Goal: Information Seeking & Learning: Learn about a topic

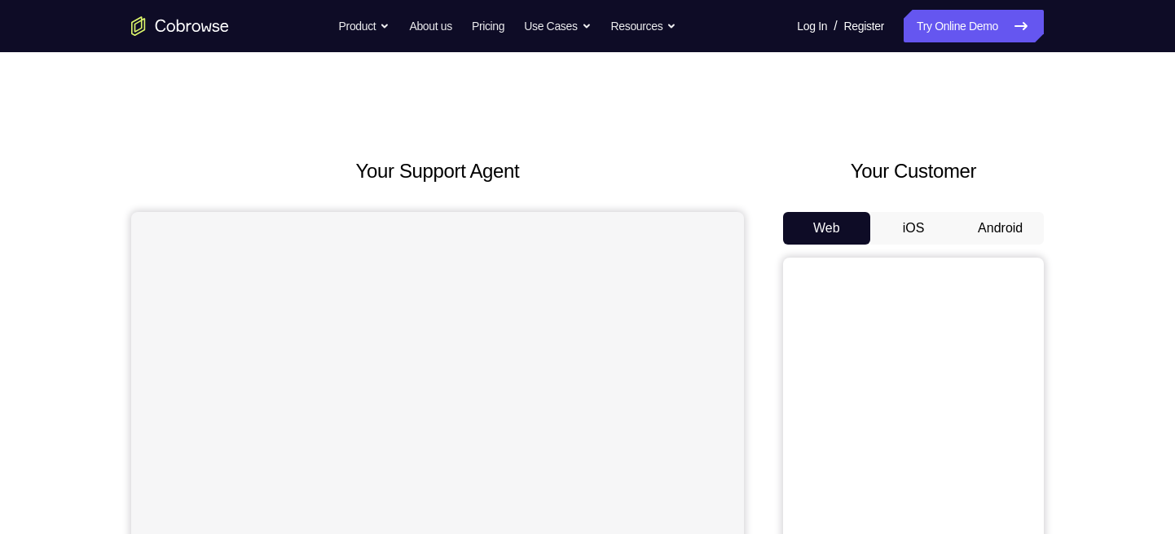
scroll to position [57, 0]
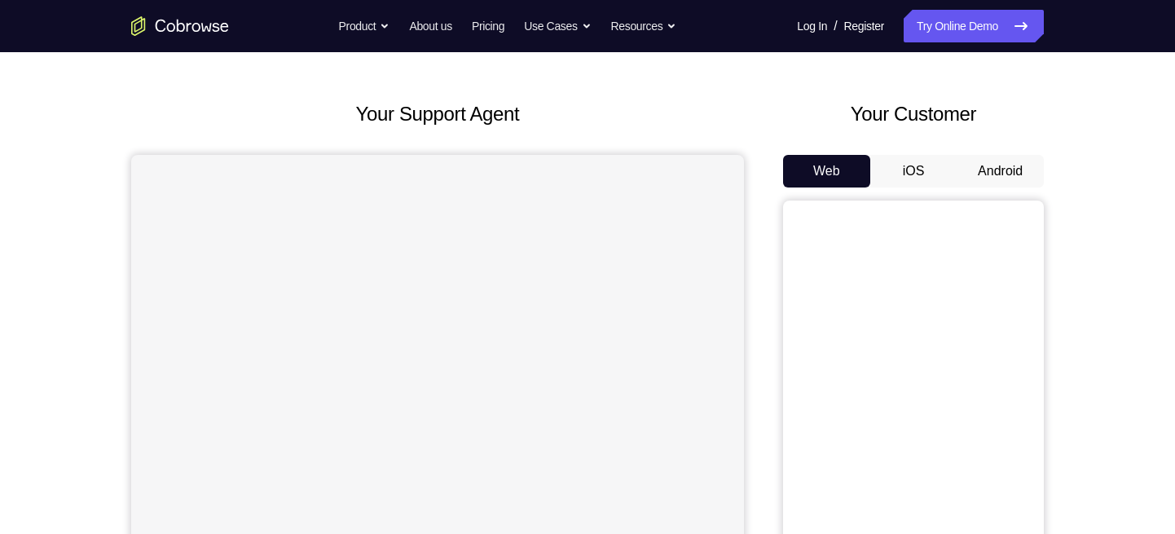
click at [927, 177] on button "iOS" at bounding box center [913, 171] width 87 height 33
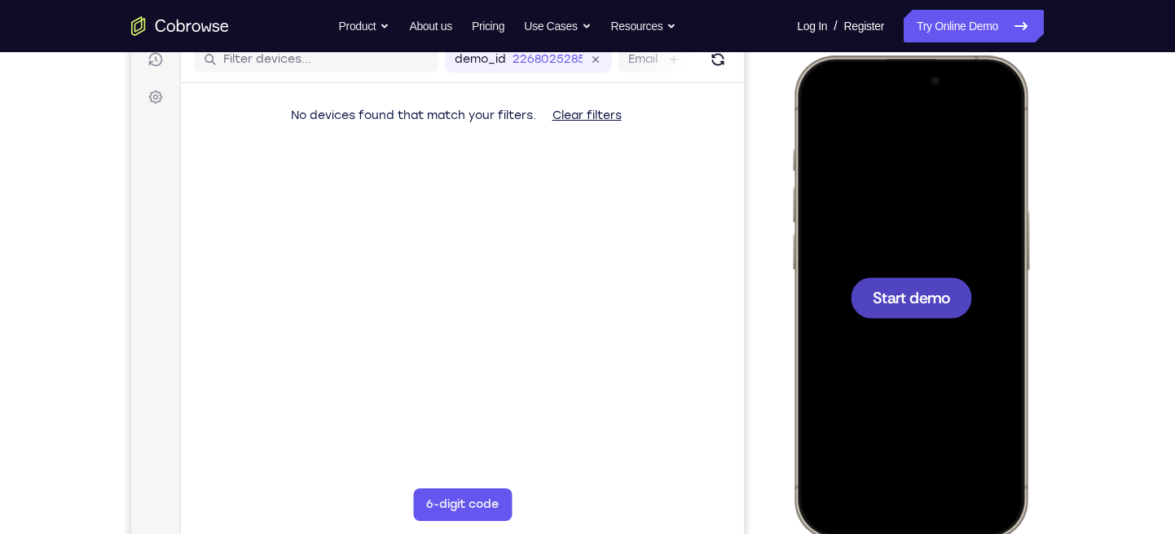
scroll to position [213, 0]
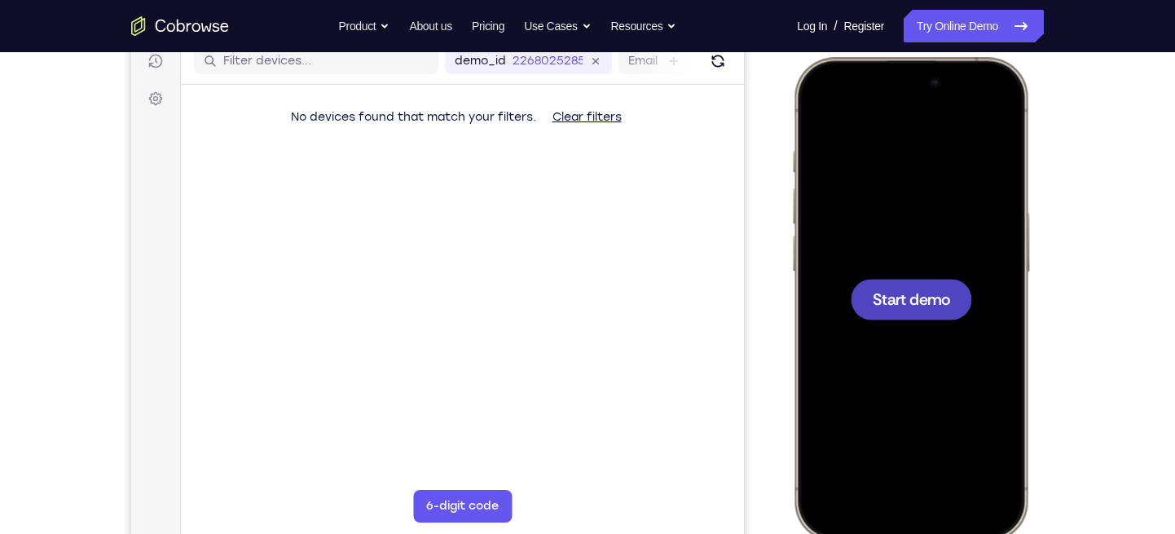
click at [898, 291] on span "Start demo" at bounding box center [911, 298] width 77 height 15
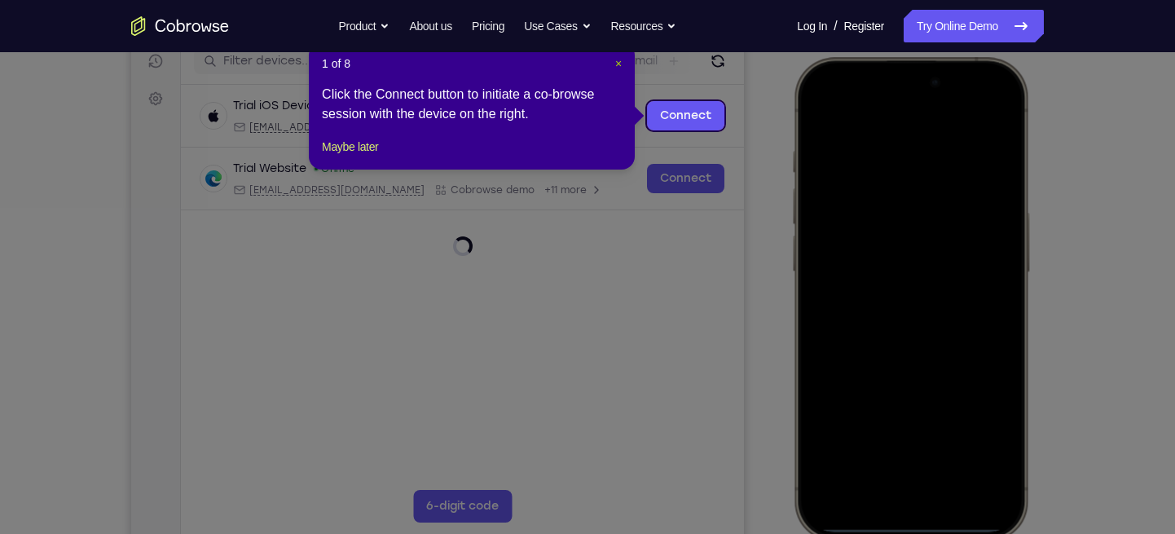
click at [616, 60] on span "×" at bounding box center [618, 63] width 7 height 13
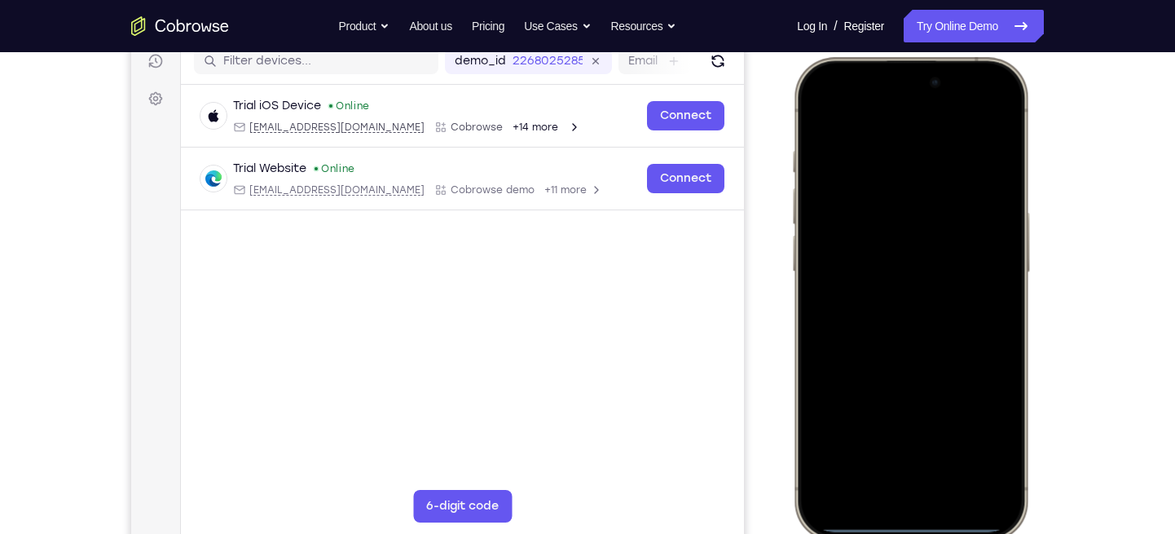
click at [980, 239] on div at bounding box center [911, 298] width 214 height 465
click at [896, 501] on div at bounding box center [911, 298] width 214 height 465
click at [899, 472] on div at bounding box center [911, 298] width 214 height 465
click at [846, 209] on div at bounding box center [911, 298] width 214 height 465
click at [826, 219] on div at bounding box center [911, 298] width 214 height 465
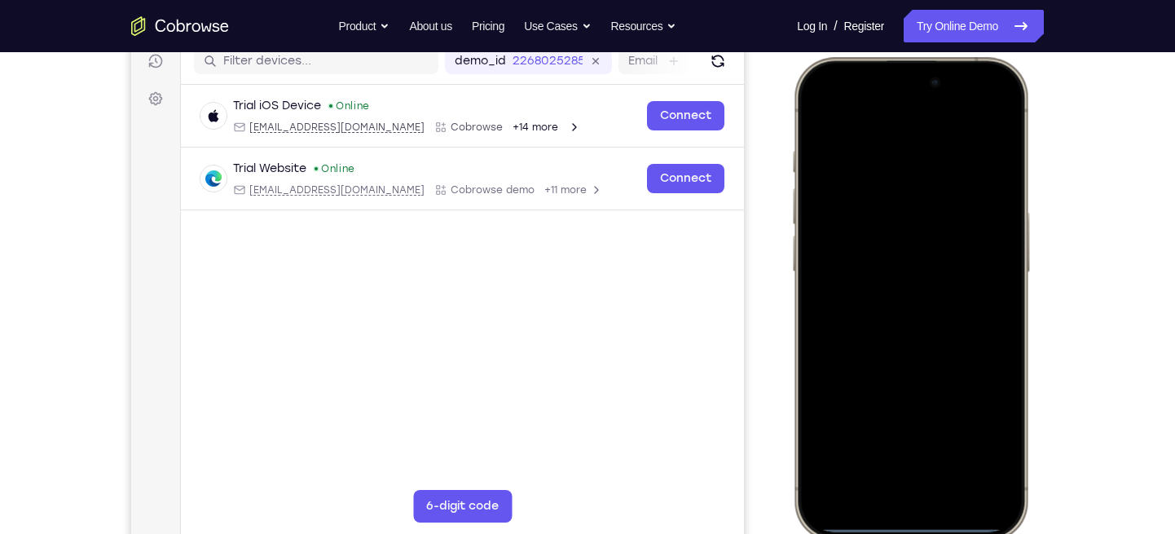
click at [883, 322] on div at bounding box center [911, 298] width 214 height 465
click at [878, 249] on div at bounding box center [911, 298] width 214 height 465
click at [870, 277] on div at bounding box center [911, 298] width 214 height 465
click at [870, 326] on div at bounding box center [911, 298] width 214 height 465
click at [911, 248] on div at bounding box center [911, 298] width 214 height 465
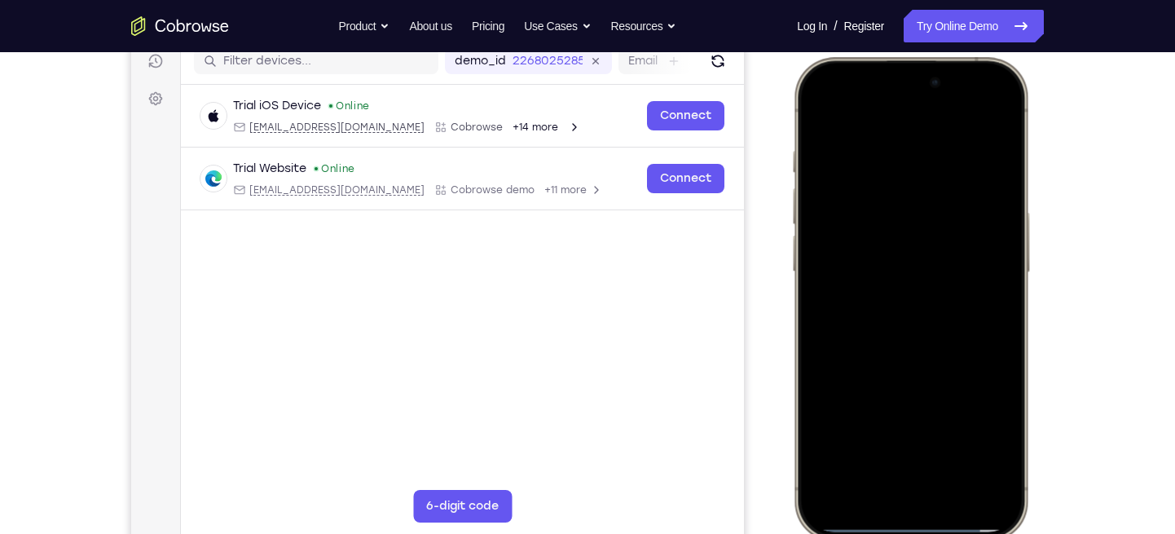
click at [1007, 361] on div at bounding box center [911, 298] width 214 height 465
click at [941, 151] on div at bounding box center [911, 298] width 214 height 465
click at [988, 267] on div at bounding box center [911, 298] width 214 height 465
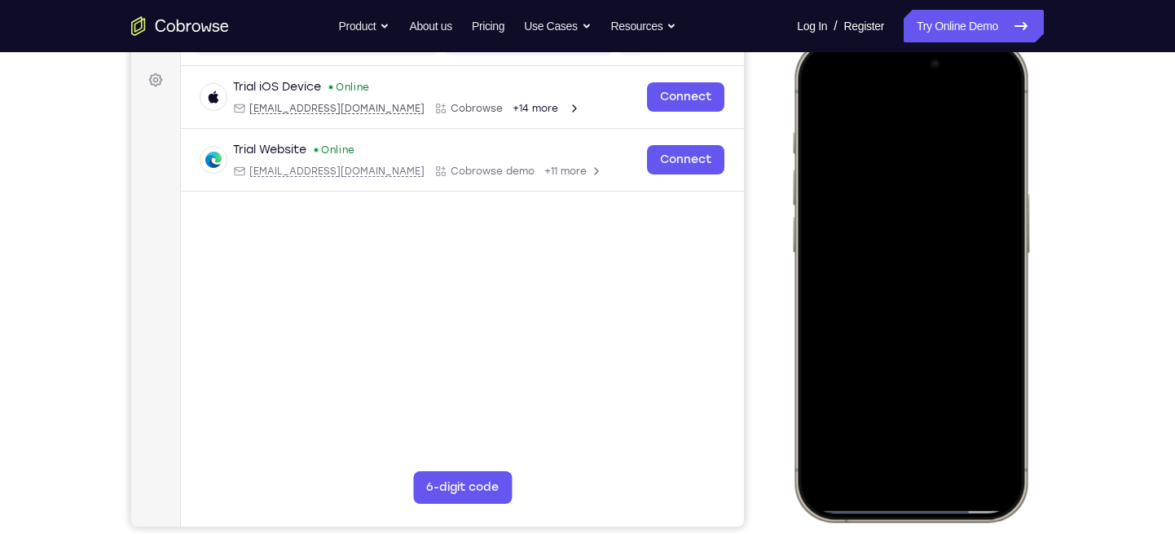
scroll to position [232, 0]
click at [900, 417] on div at bounding box center [911, 278] width 214 height 465
click at [980, 416] on div at bounding box center [911, 278] width 214 height 465
click at [988, 95] on div at bounding box center [911, 278] width 214 height 465
click at [901, 128] on div at bounding box center [911, 278] width 214 height 465
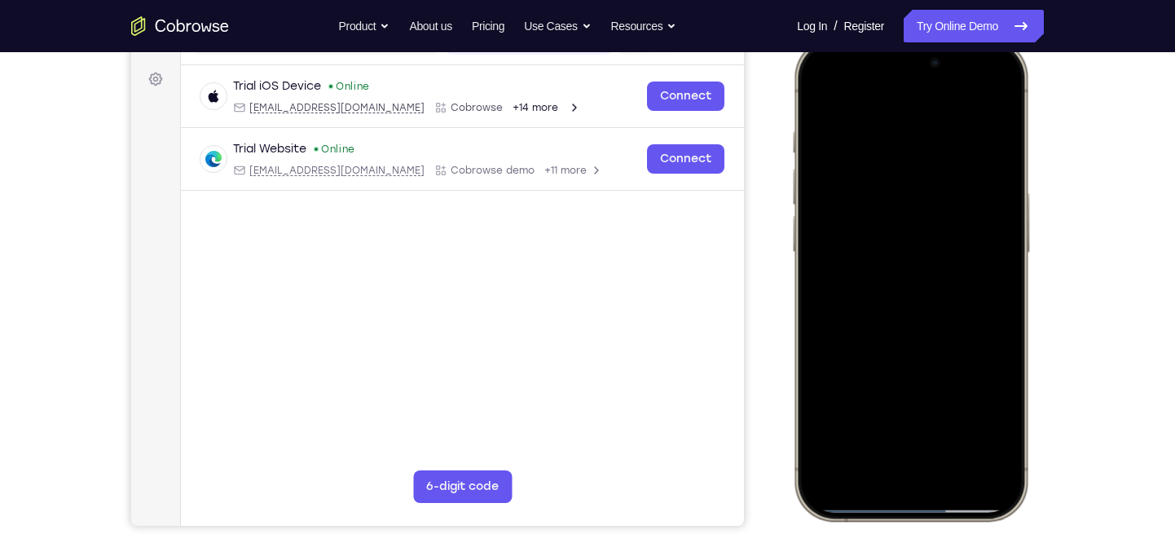
click at [984, 97] on div at bounding box center [911, 278] width 214 height 465
click at [999, 84] on div at bounding box center [911, 278] width 214 height 465
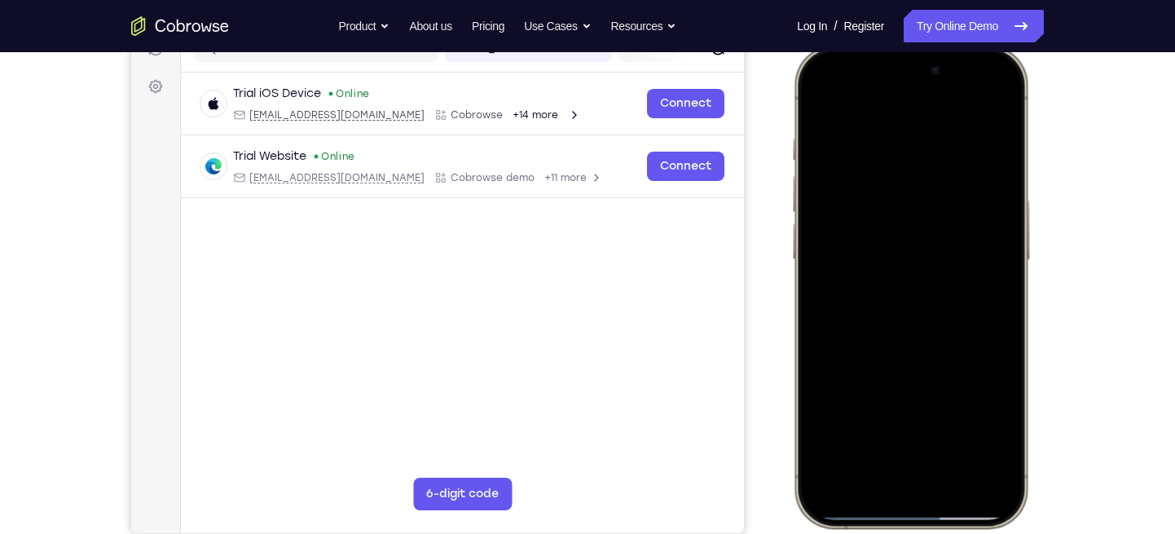
click at [817, 98] on div at bounding box center [911, 286] width 214 height 465
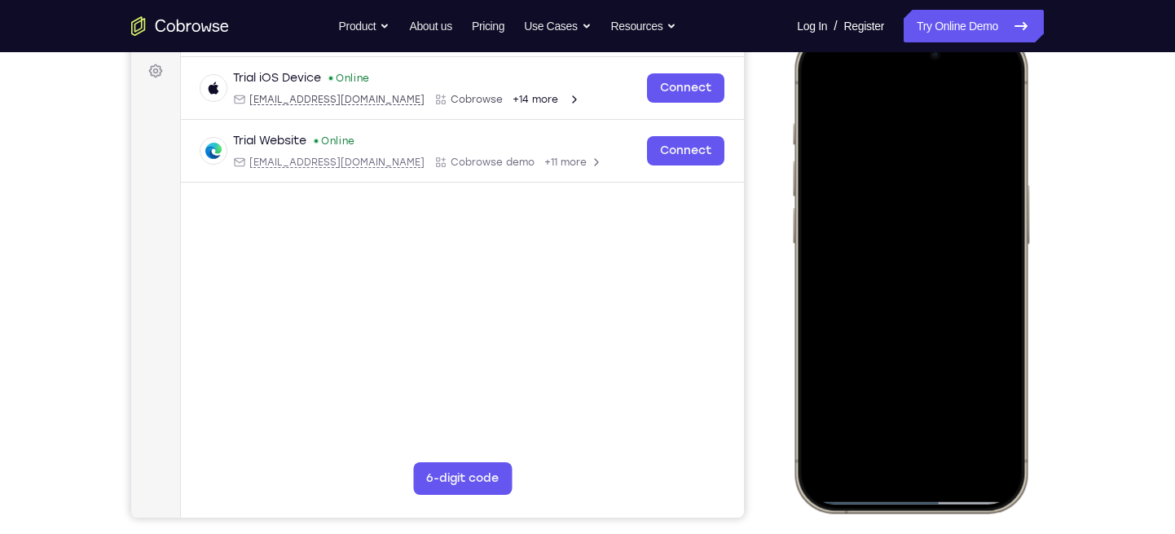
scroll to position [242, 0]
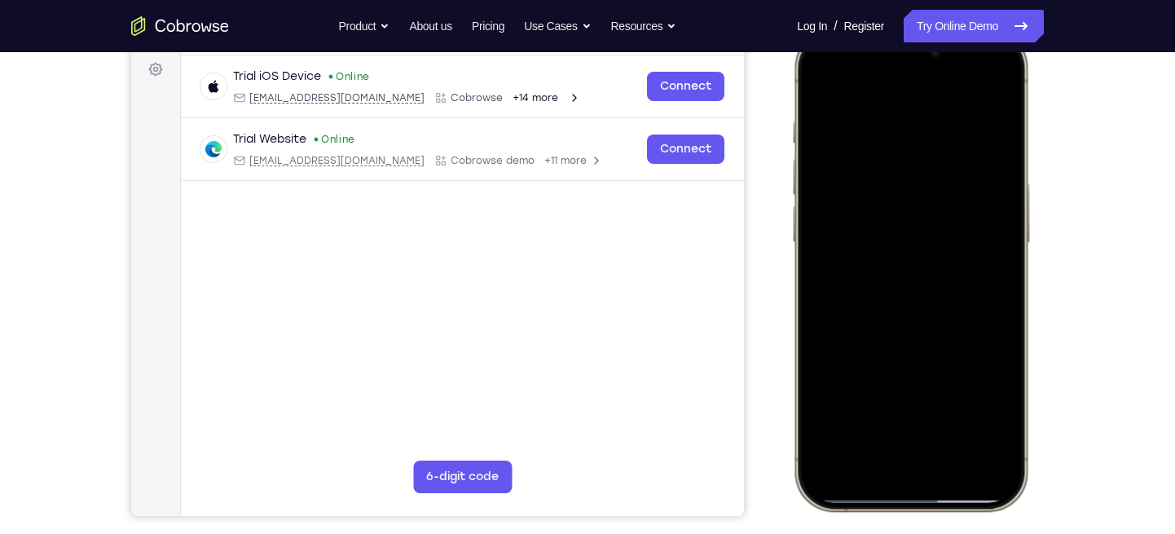
click at [1000, 329] on div at bounding box center [911, 269] width 214 height 465
click at [1004, 330] on div at bounding box center [911, 269] width 214 height 465
click at [958, 411] on div at bounding box center [911, 269] width 214 height 465
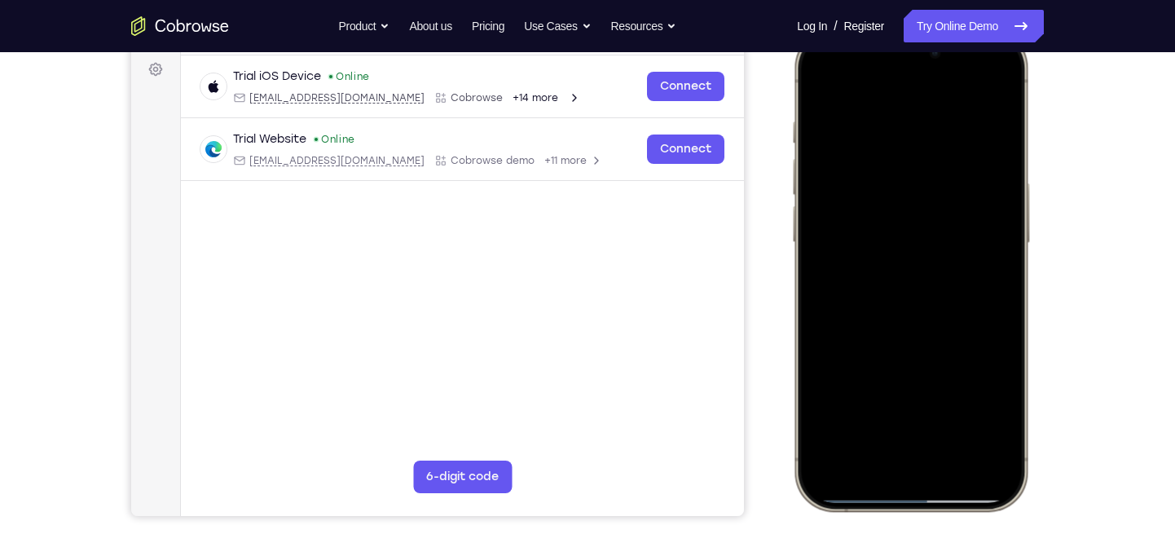
click at [943, 240] on div at bounding box center [911, 269] width 214 height 465
click at [880, 404] on div at bounding box center [911, 269] width 214 height 465
click at [880, 417] on div at bounding box center [911, 269] width 214 height 465
click at [861, 403] on div at bounding box center [911, 269] width 214 height 465
click at [867, 407] on div at bounding box center [911, 269] width 214 height 465
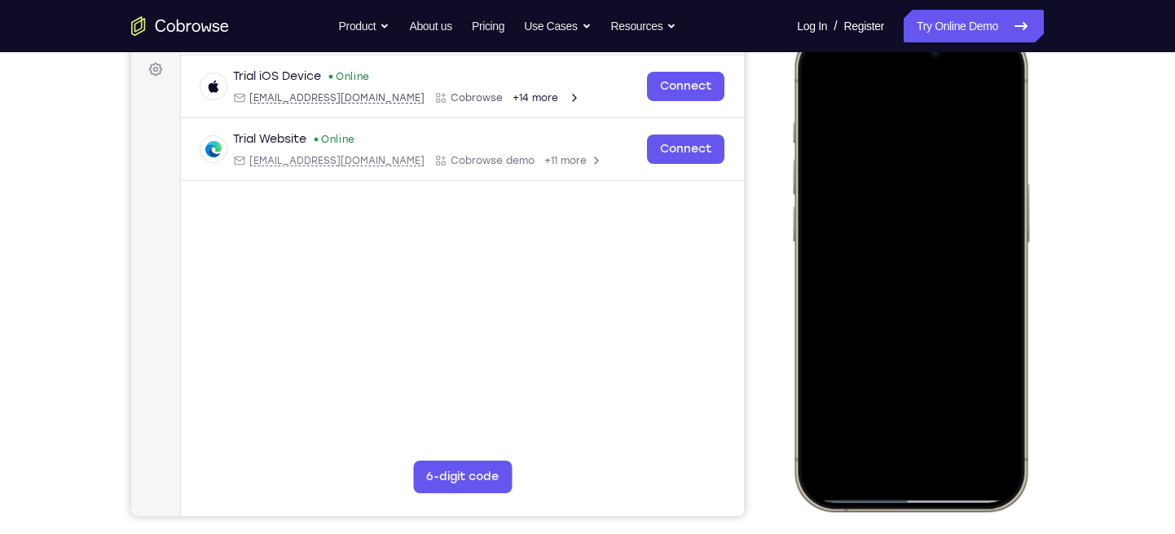
click at [861, 406] on div at bounding box center [911, 269] width 214 height 465
click at [862, 403] on div at bounding box center [911, 269] width 214 height 465
click at [987, 403] on div at bounding box center [911, 269] width 214 height 465
click at [920, 341] on div at bounding box center [911, 269] width 214 height 465
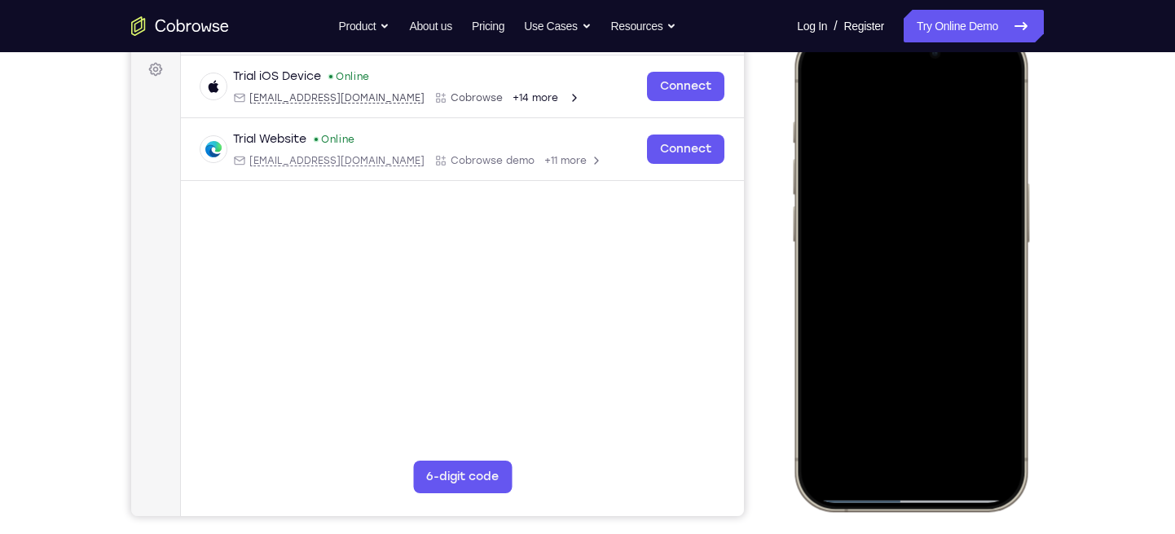
click at [869, 298] on div at bounding box center [911, 269] width 214 height 465
click at [854, 274] on div at bounding box center [911, 269] width 214 height 465
click at [911, 206] on div at bounding box center [911, 269] width 214 height 465
click at [817, 81] on div at bounding box center [911, 269] width 214 height 465
click at [822, 77] on div at bounding box center [911, 269] width 214 height 465
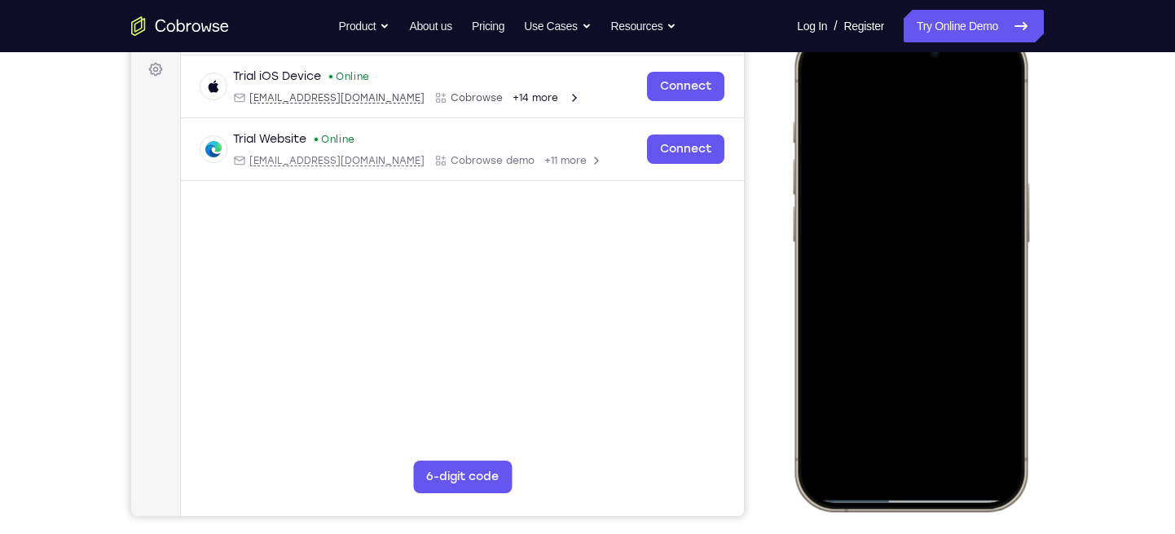
drag, startPoint x: 925, startPoint y: 266, endPoint x: 914, endPoint y: 149, distance: 117.0
click at [914, 149] on div at bounding box center [911, 269] width 214 height 465
drag, startPoint x: 917, startPoint y: 333, endPoint x: 901, endPoint y: 164, distance: 170.2
click at [901, 164] on div at bounding box center [911, 269] width 214 height 465
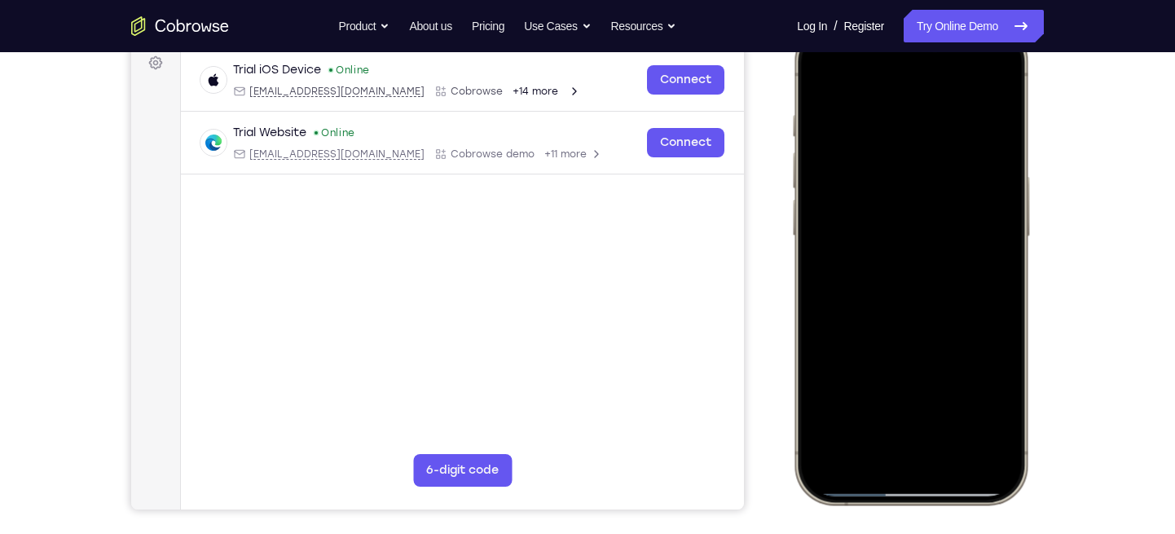
scroll to position [249, 0]
click at [1005, 267] on div at bounding box center [911, 261] width 214 height 465
click at [817, 267] on div at bounding box center [911, 261] width 214 height 465
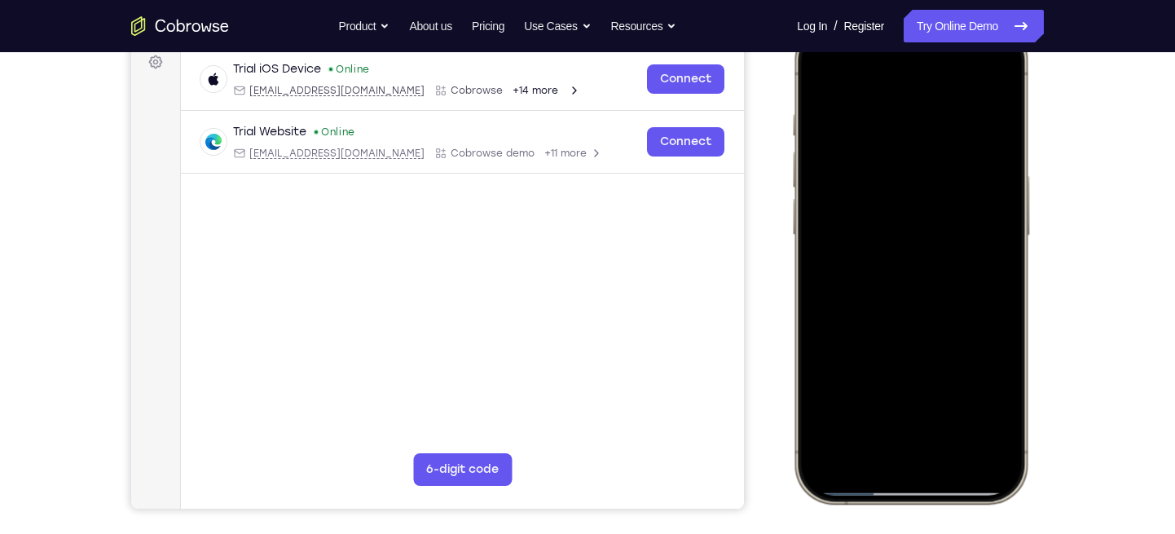
click at [1011, 268] on div at bounding box center [911, 261] width 214 height 465
click at [1006, 266] on div at bounding box center [911, 261] width 214 height 465
click at [818, 262] on div at bounding box center [911, 261] width 214 height 465
drag, startPoint x: 947, startPoint y: 339, endPoint x: 937, endPoint y: 181, distance: 158.4
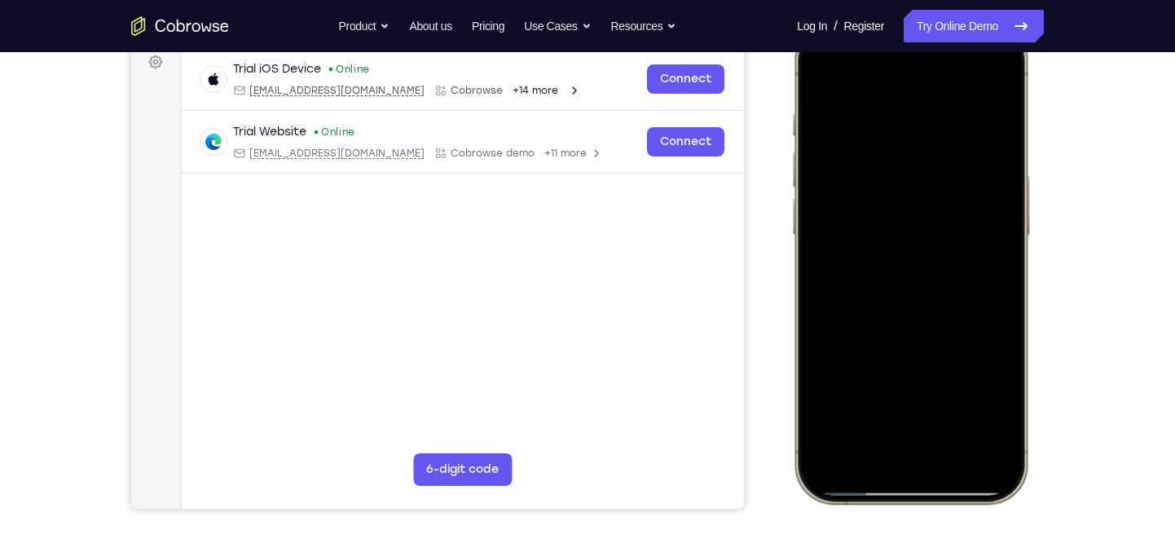
click at [937, 181] on div at bounding box center [911, 261] width 214 height 465
drag, startPoint x: 937, startPoint y: 322, endPoint x: 934, endPoint y: 191, distance: 131.3
click at [934, 191] on div at bounding box center [911, 261] width 214 height 465
drag, startPoint x: 940, startPoint y: 385, endPoint x: 924, endPoint y: 169, distance: 217.3
click at [924, 169] on div at bounding box center [911, 261] width 214 height 465
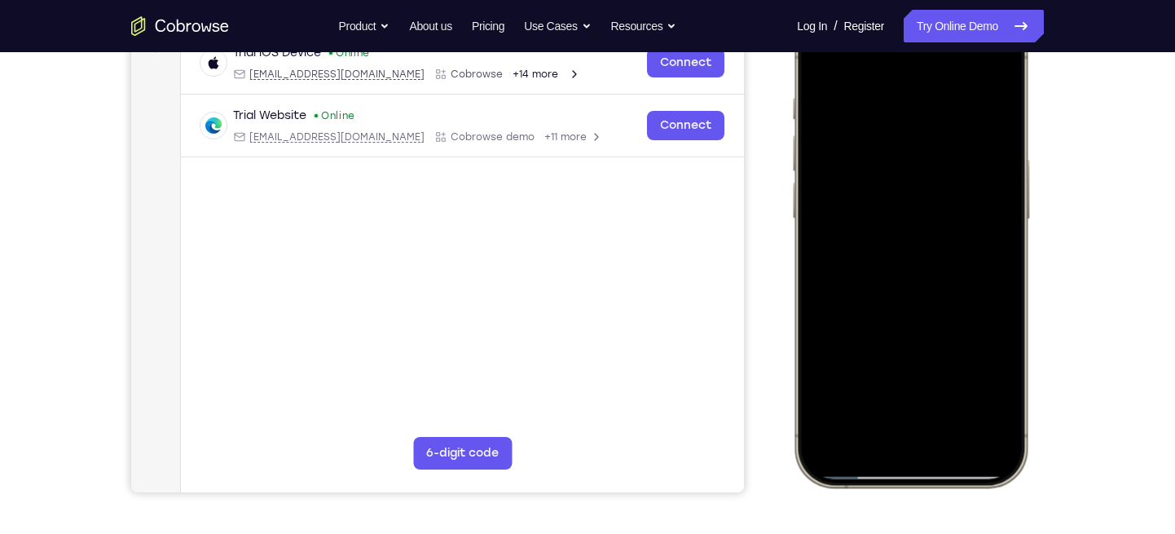
scroll to position [302, 0]
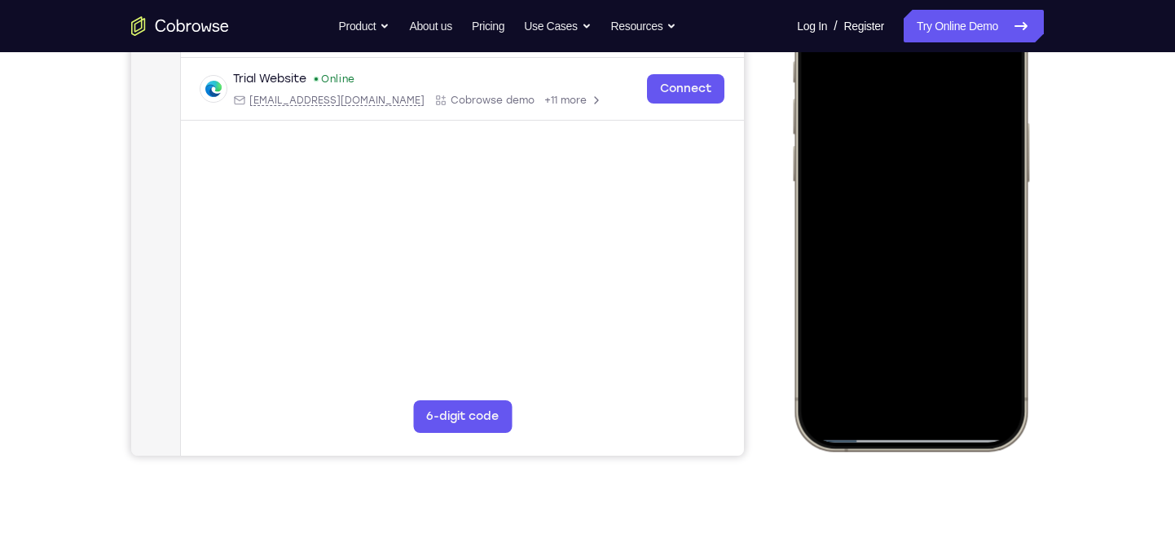
click at [835, 398] on div at bounding box center [911, 208] width 214 height 465
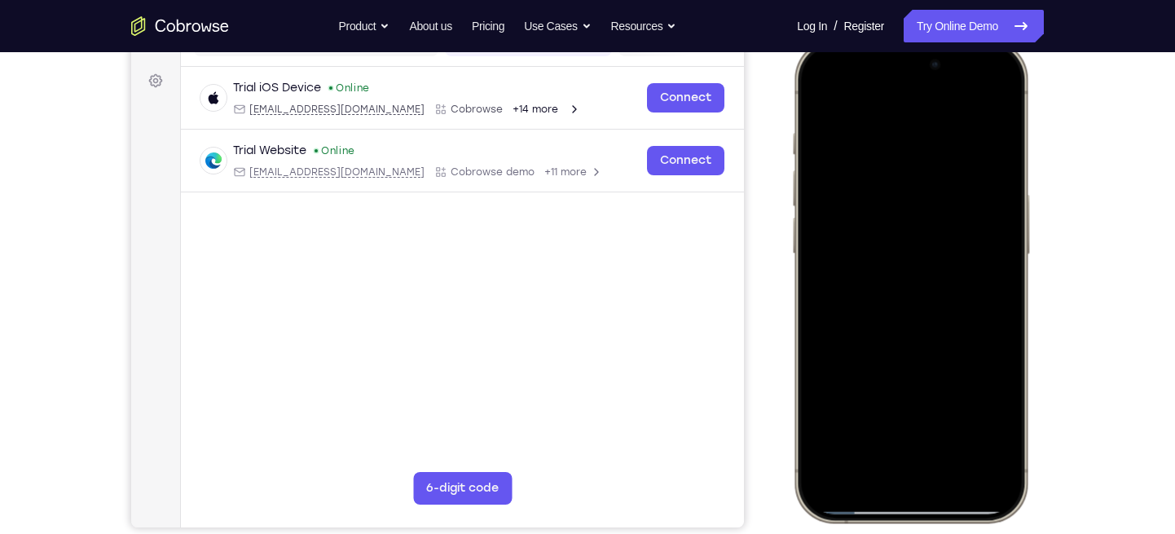
scroll to position [229, 0]
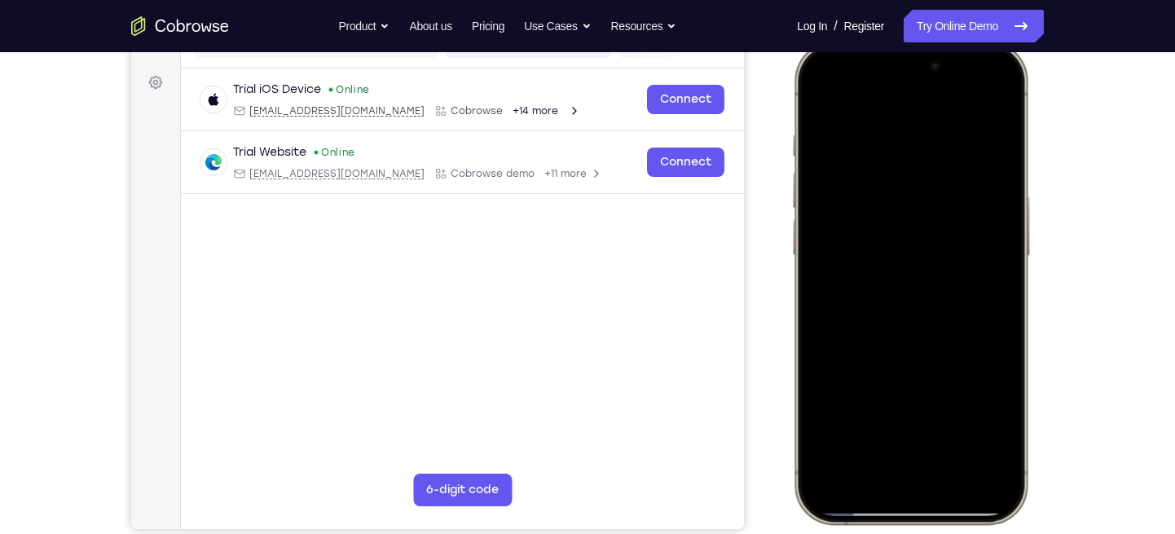
drag, startPoint x: 960, startPoint y: 125, endPoint x: 835, endPoint y: 134, distance: 125.9
click at [835, 134] on div at bounding box center [911, 282] width 214 height 465
drag, startPoint x: 909, startPoint y: 135, endPoint x: 1024, endPoint y: 113, distance: 117.0
click at [1024, 113] on div at bounding box center [911, 283] width 240 height 484
click at [837, 129] on div at bounding box center [911, 282] width 214 height 465
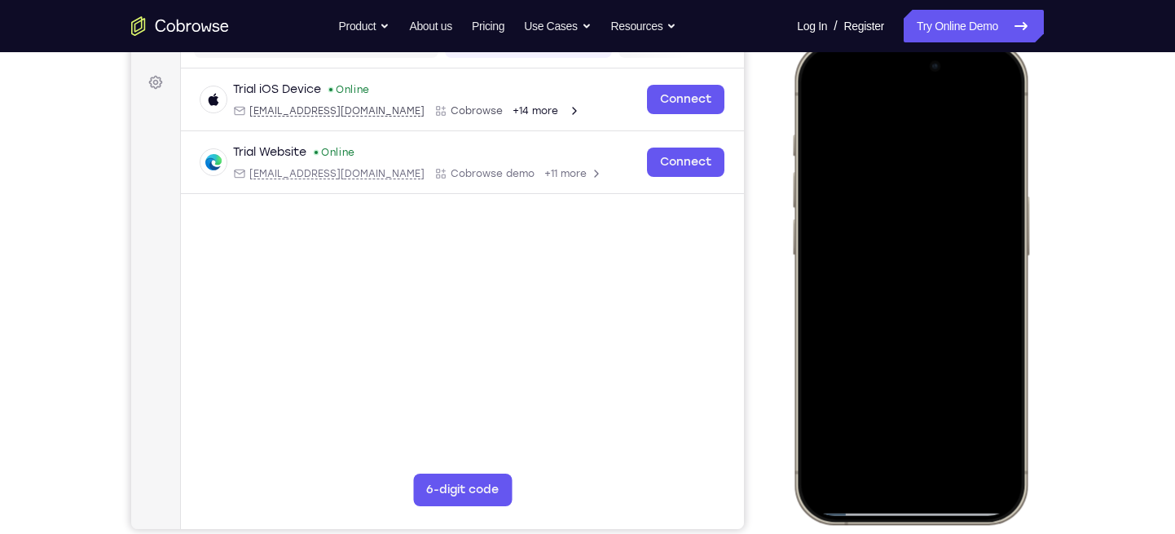
click at [985, 236] on div at bounding box center [911, 282] width 214 height 465
click at [967, 421] on div at bounding box center [911, 282] width 214 height 465
click at [977, 228] on div at bounding box center [911, 282] width 214 height 465
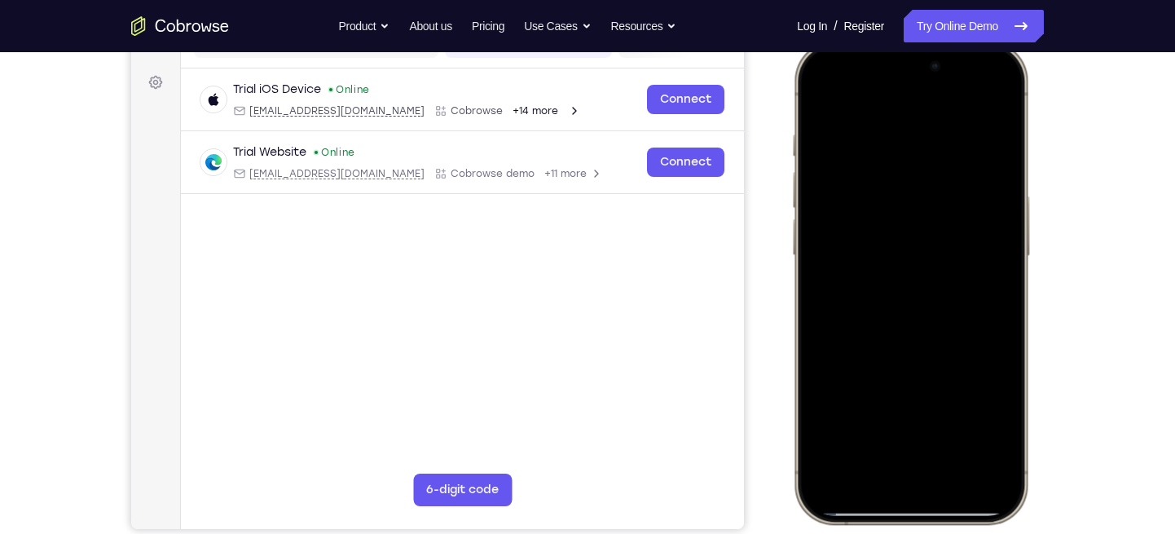
click at [989, 98] on div at bounding box center [911, 282] width 214 height 465
drag, startPoint x: 874, startPoint y: 375, endPoint x: 874, endPoint y: 260, distance: 114.9
click at [874, 260] on div at bounding box center [911, 282] width 214 height 465
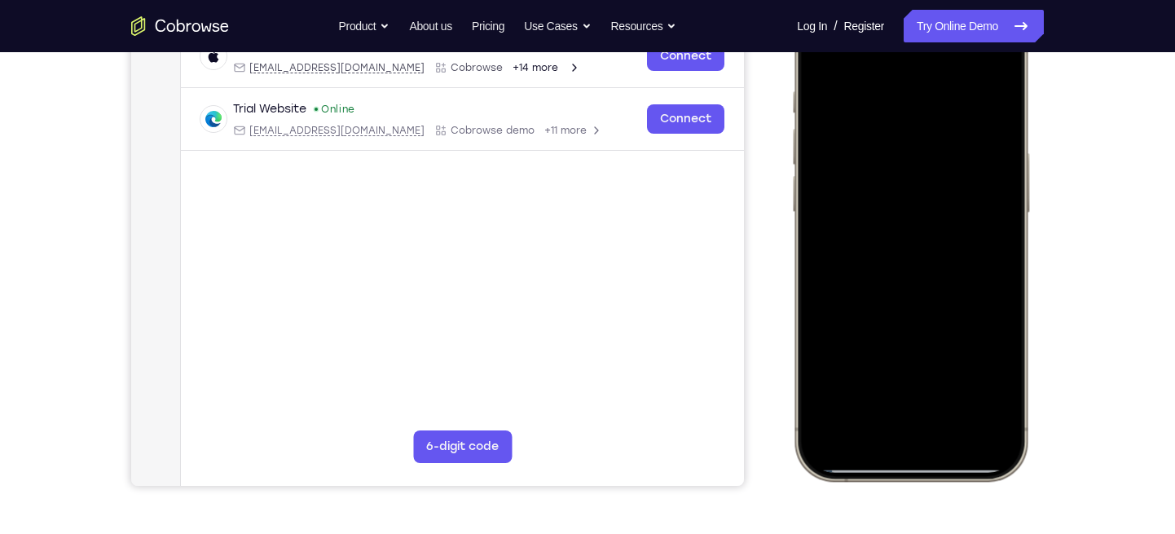
scroll to position [271, 0]
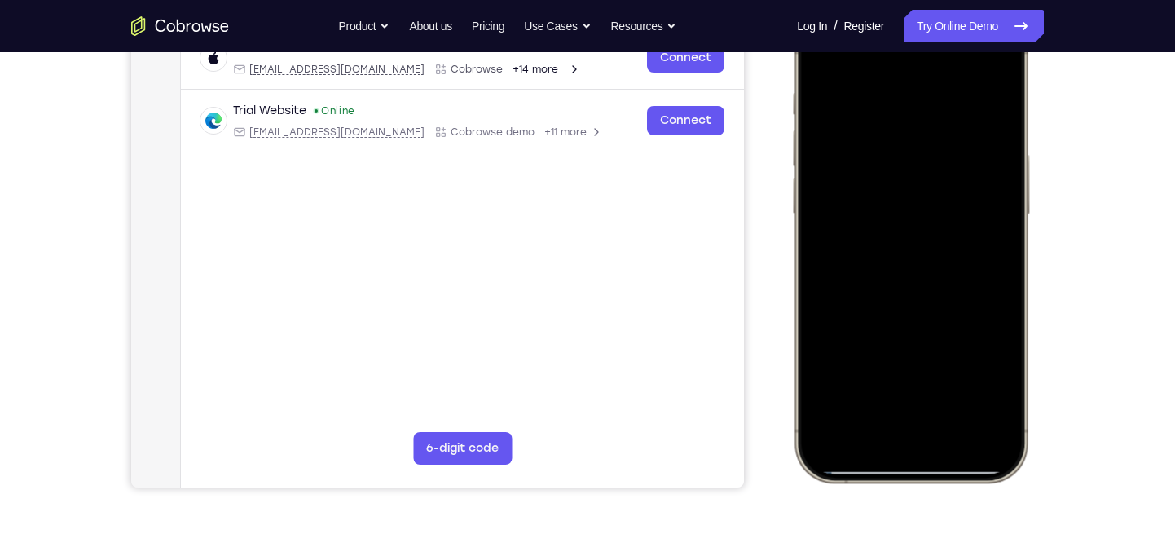
click at [817, 195] on div at bounding box center [911, 240] width 214 height 465
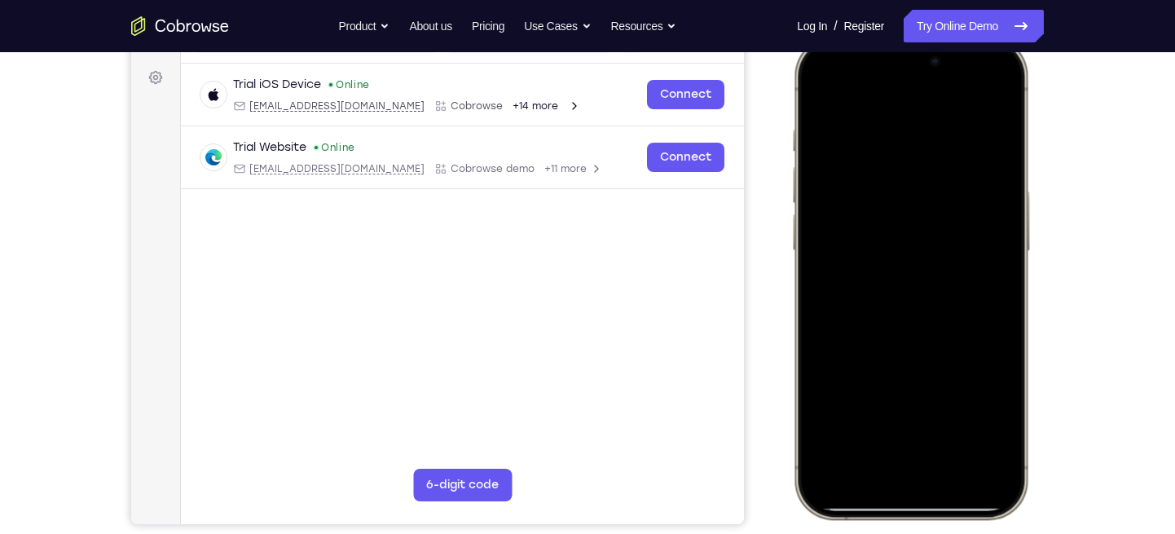
scroll to position [235, 0]
click at [984, 235] on div at bounding box center [911, 276] width 214 height 465
drag, startPoint x: 956, startPoint y: 280, endPoint x: 914, endPoint y: 18, distance: 264.9
click at [914, 35] on html "Online web based iOS Simulators and Android Emulators. Run iPhone, iPad, Mobile…" at bounding box center [913, 279] width 244 height 489
drag, startPoint x: 932, startPoint y: 333, endPoint x: 906, endPoint y: 52, distance: 282.4
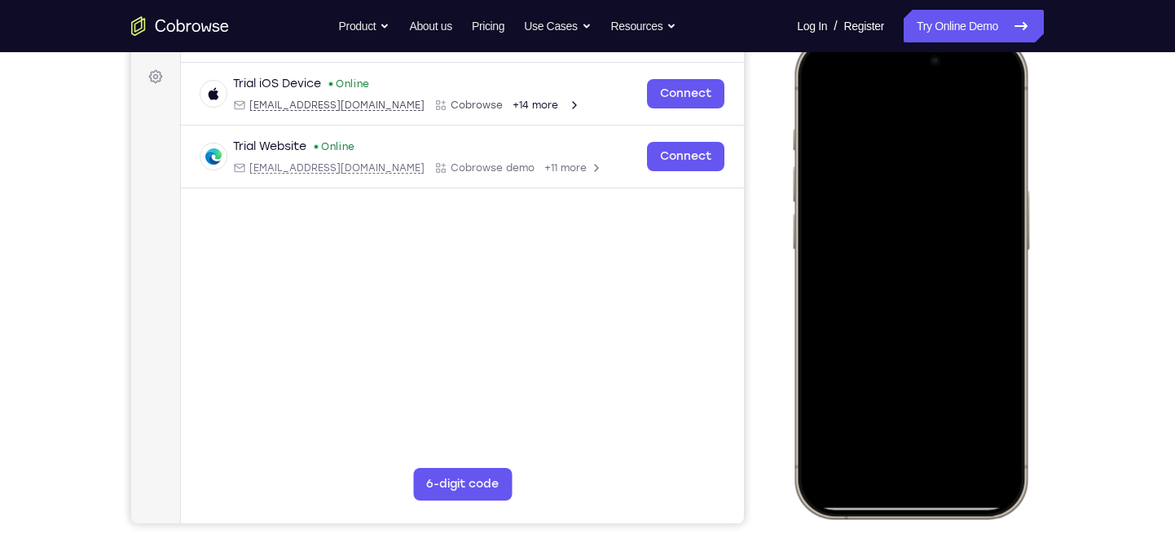
click at [906, 52] on div at bounding box center [911, 276] width 214 height 465
drag, startPoint x: 910, startPoint y: 306, endPoint x: 891, endPoint y: 45, distance: 261.5
click at [891, 45] on div at bounding box center [911, 276] width 214 height 465
drag, startPoint x: 904, startPoint y: 359, endPoint x: 896, endPoint y: 177, distance: 182.7
click at [896, 177] on div at bounding box center [911, 276] width 214 height 465
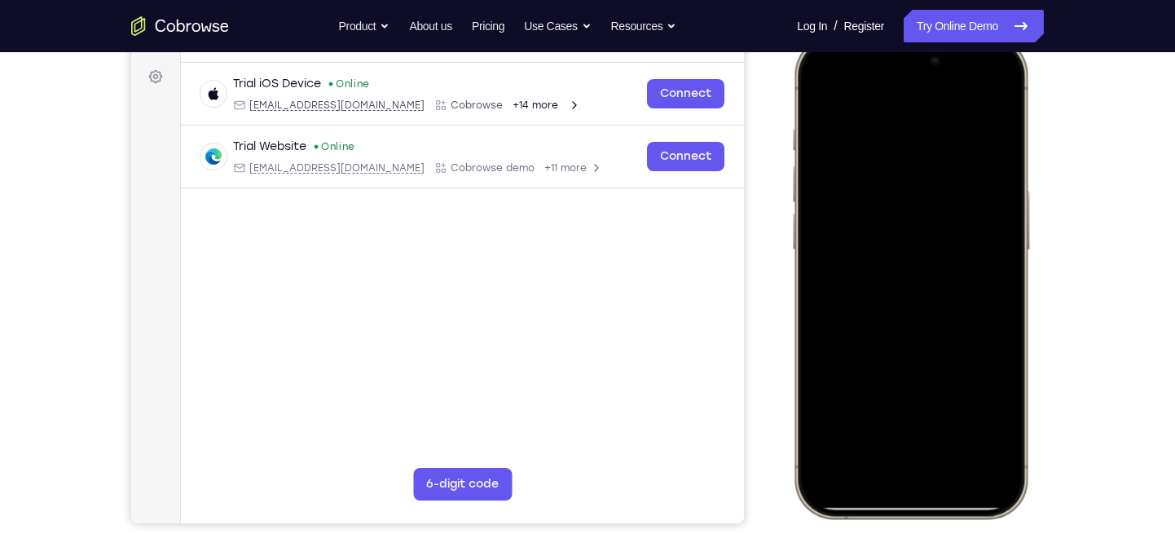
drag, startPoint x: 900, startPoint y: 269, endPoint x: 914, endPoint y: 38, distance: 231.1
click at [914, 38] on div at bounding box center [911, 277] width 240 height 484
drag, startPoint x: 917, startPoint y: 355, endPoint x: 923, endPoint y: 104, distance: 251.9
click at [923, 104] on div at bounding box center [911, 276] width 214 height 465
click at [1008, 191] on div at bounding box center [911, 276] width 214 height 465
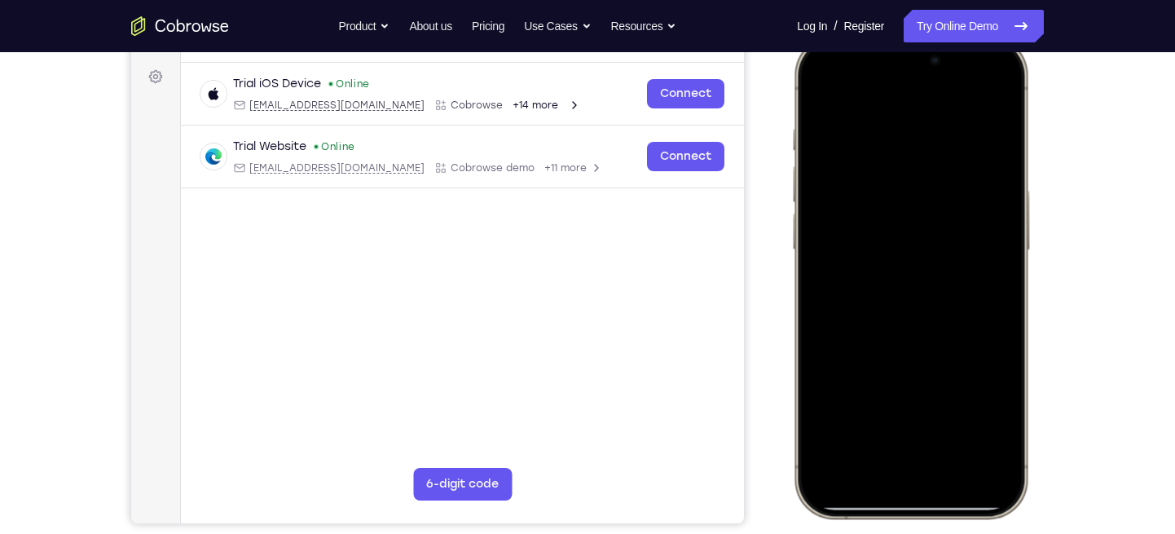
click at [1008, 191] on div at bounding box center [911, 276] width 214 height 465
drag, startPoint x: 923, startPoint y: 262, endPoint x: 920, endPoint y: 66, distance: 195.6
click at [920, 66] on div at bounding box center [911, 276] width 214 height 465
click at [1000, 289] on div at bounding box center [911, 276] width 214 height 465
